Goal: Find specific page/section

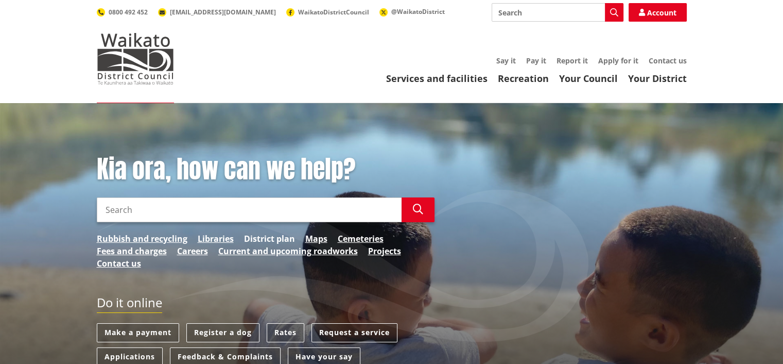
click at [263, 235] on link "District plan" at bounding box center [269, 238] width 51 height 12
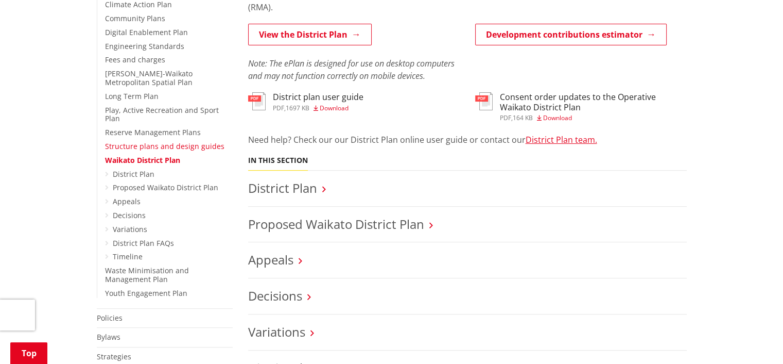
scroll to position [309, 0]
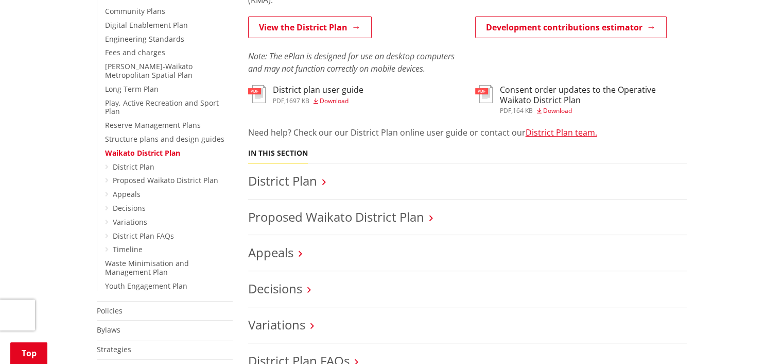
click at [109, 163] on ul "District Plan Proposed Waikato District Plan Appeals Decisions Variations Distr…" at bounding box center [169, 209] width 128 height 92
click at [319, 180] on h3 "District Plan" at bounding box center [467, 181] width 439 height 15
click at [322, 180] on icon at bounding box center [324, 181] width 4 height 9
click at [265, 180] on link "District Plan" at bounding box center [282, 180] width 69 height 17
